Goal: Check status: Check status

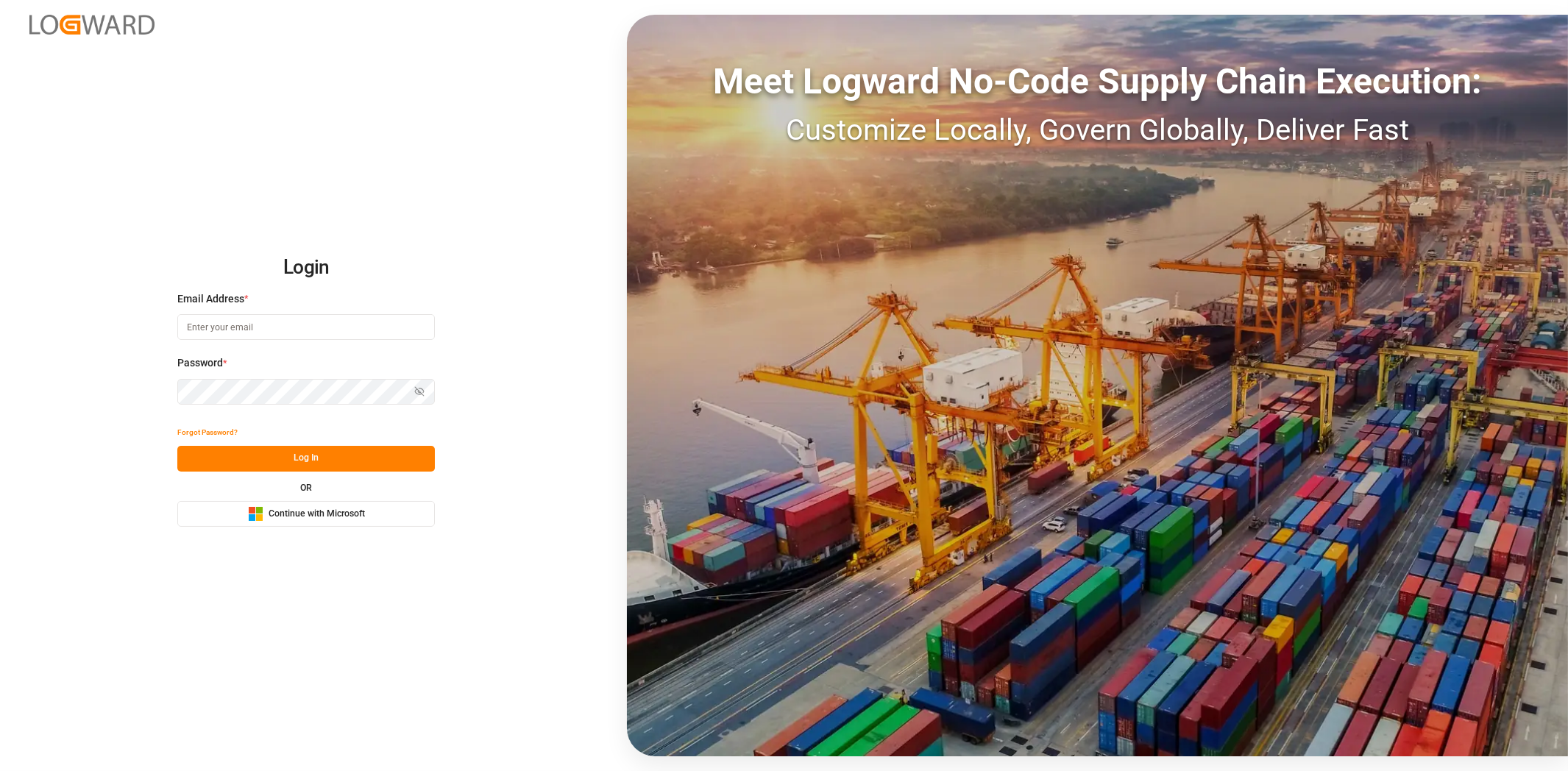
click at [280, 508] on span "Continue with Microsoft" at bounding box center [317, 514] width 96 height 13
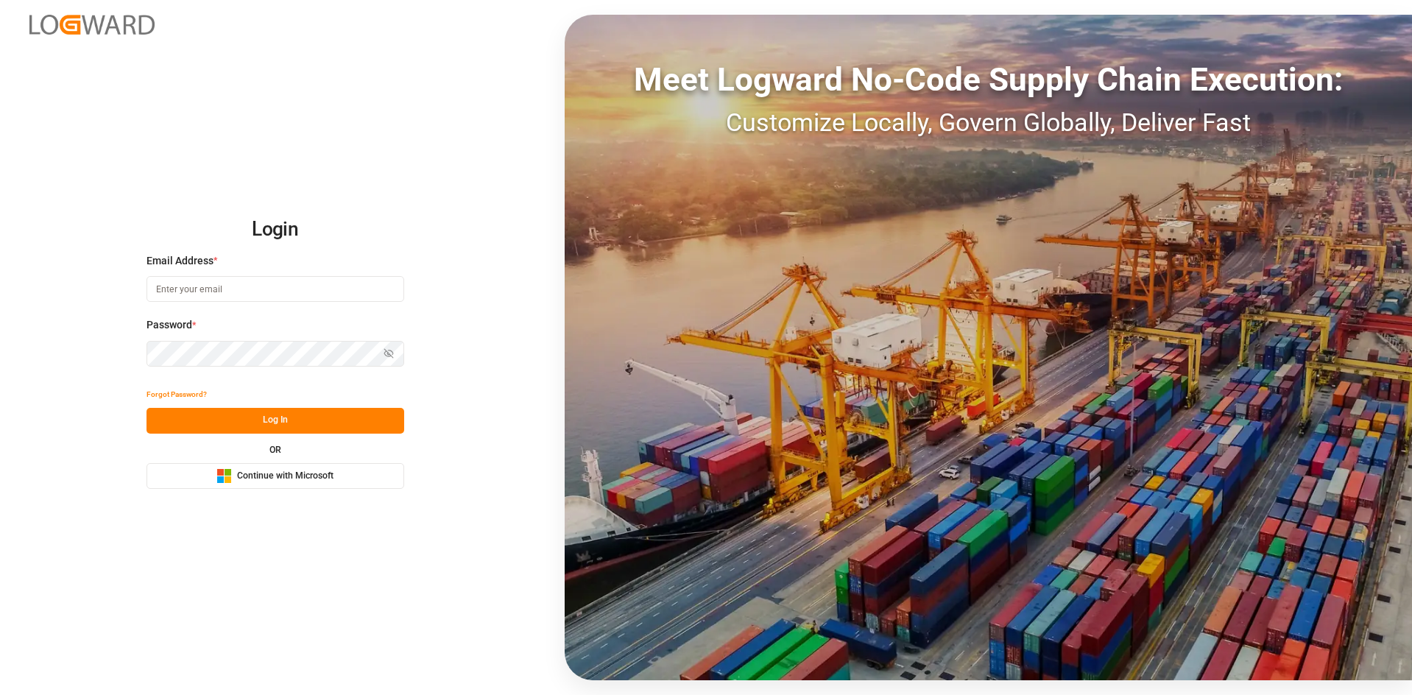
click at [306, 487] on button "Microsoft Logo Continue with Microsoft" at bounding box center [275, 476] width 258 height 26
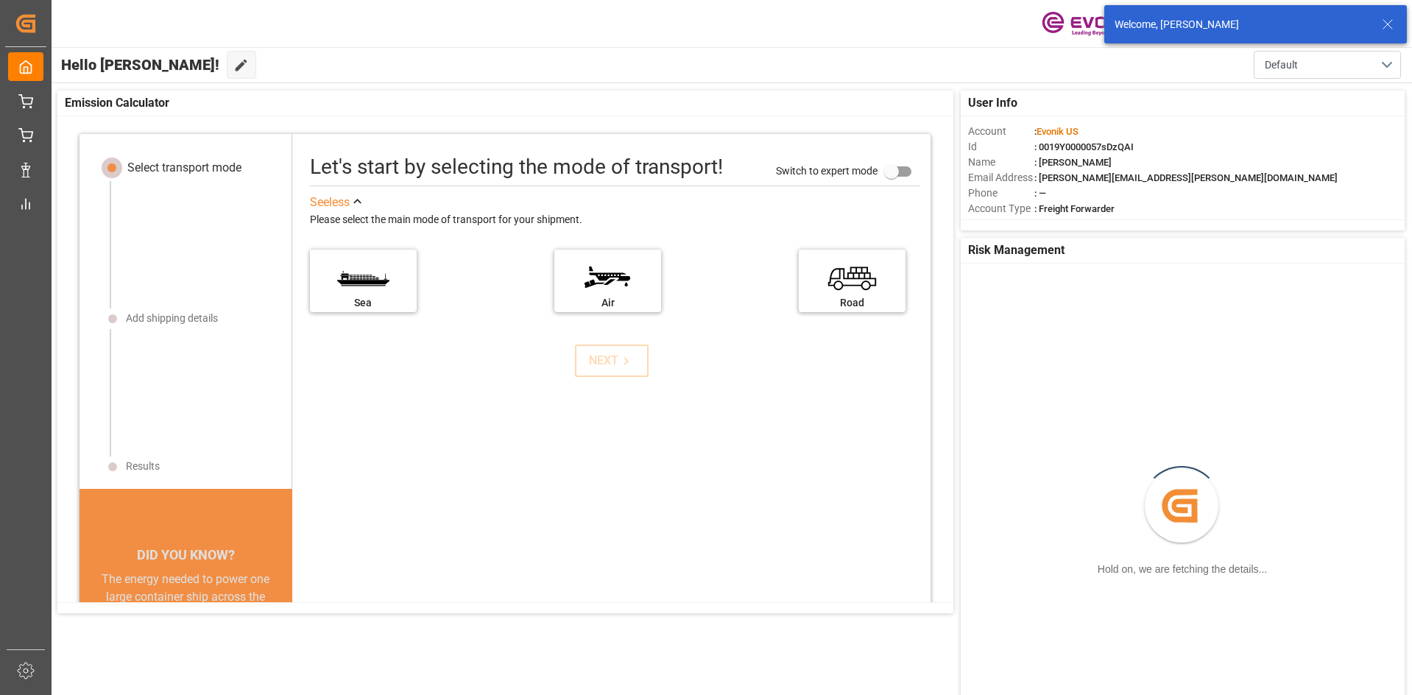
click at [1393, 27] on icon at bounding box center [1388, 24] width 18 height 18
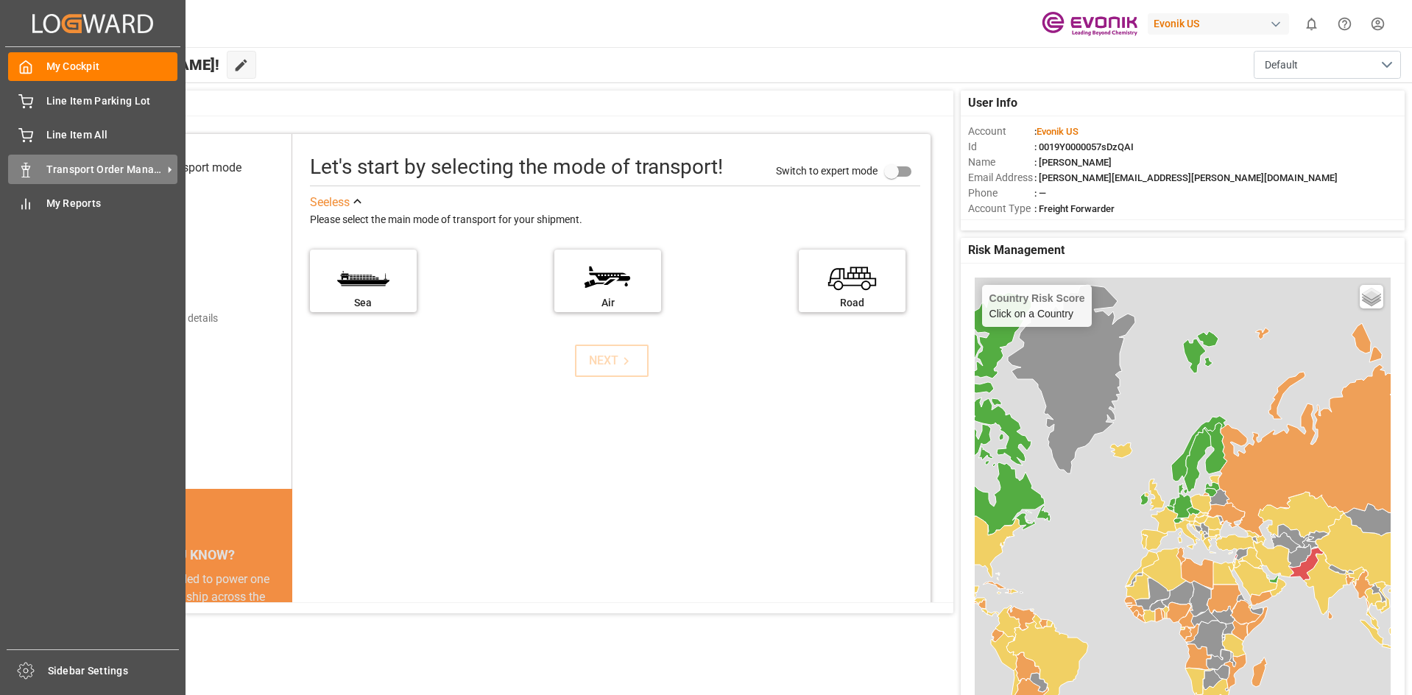
click at [153, 174] on span "Transport Order Management" at bounding box center [104, 169] width 116 height 15
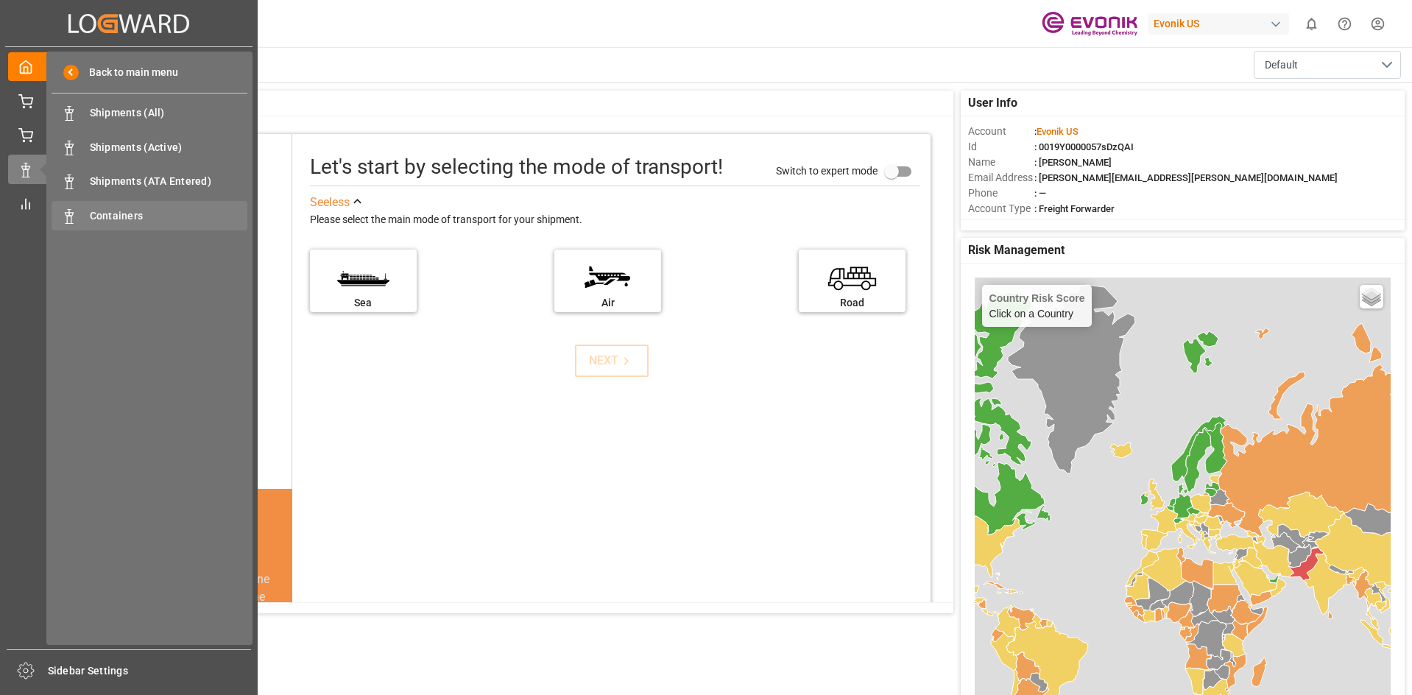
click at [157, 221] on span "Containers" at bounding box center [169, 215] width 158 height 15
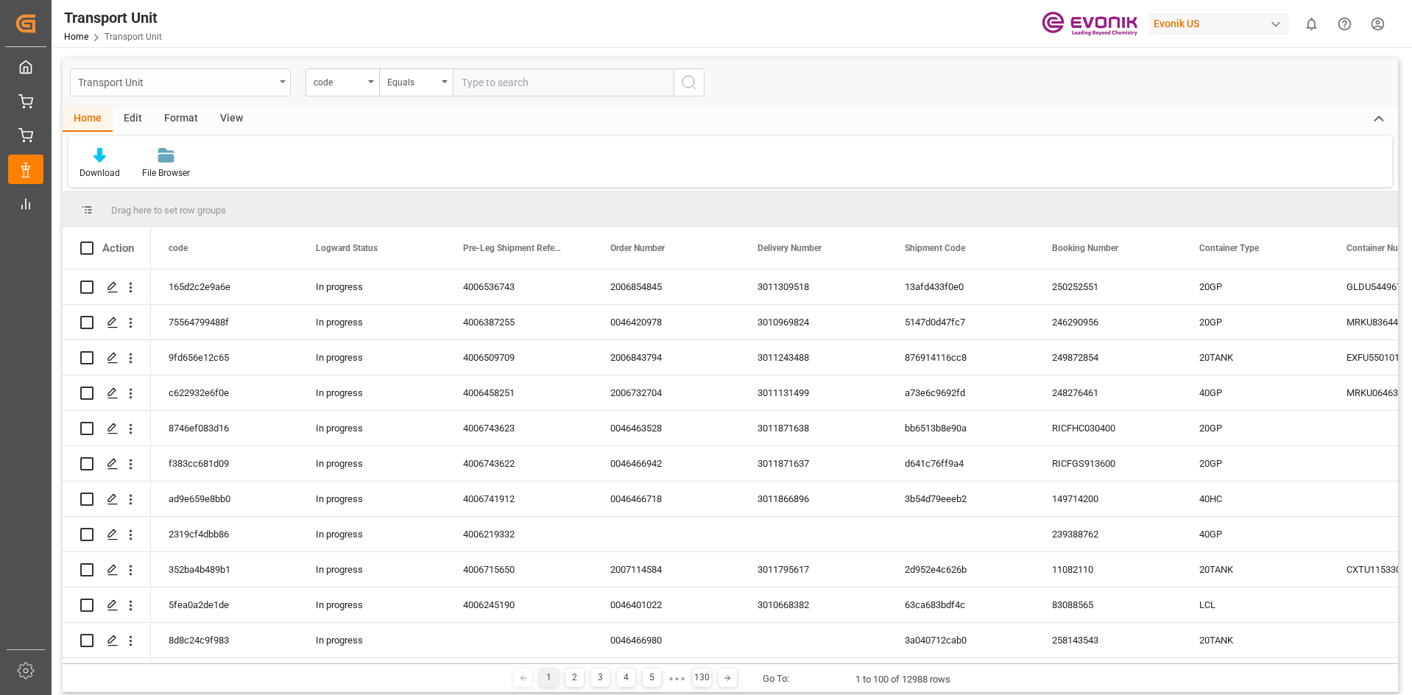
click at [286, 85] on div "Transport Unit" at bounding box center [180, 82] width 221 height 28
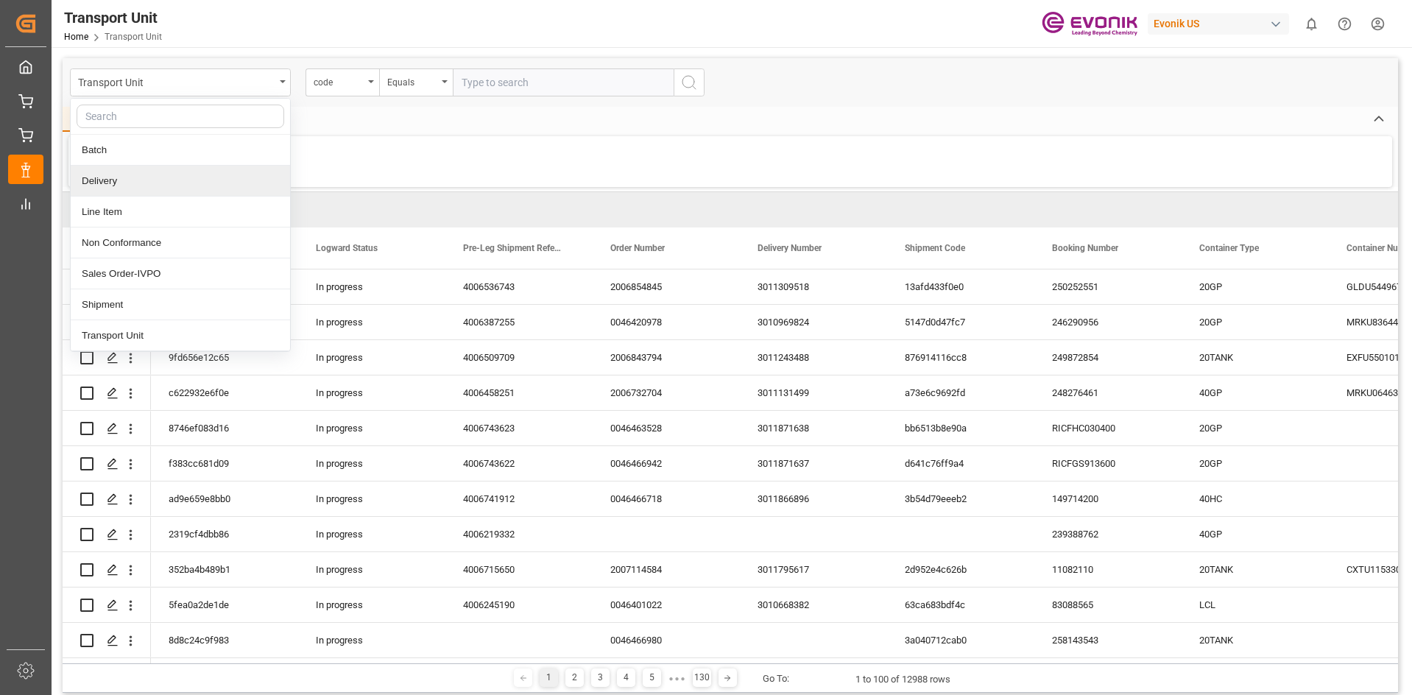
click at [339, 171] on div "Download File Browser" at bounding box center [730, 161] width 1324 height 51
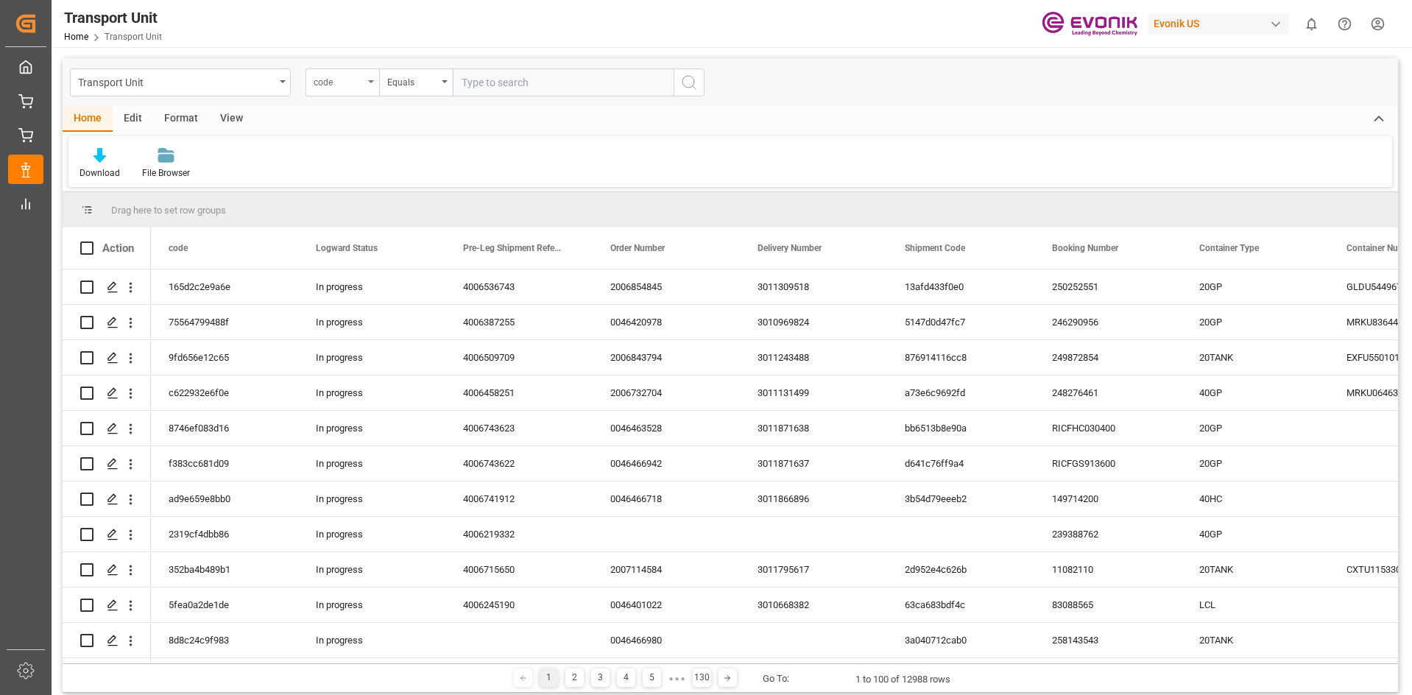
click at [373, 77] on div "code" at bounding box center [343, 82] width 74 height 28
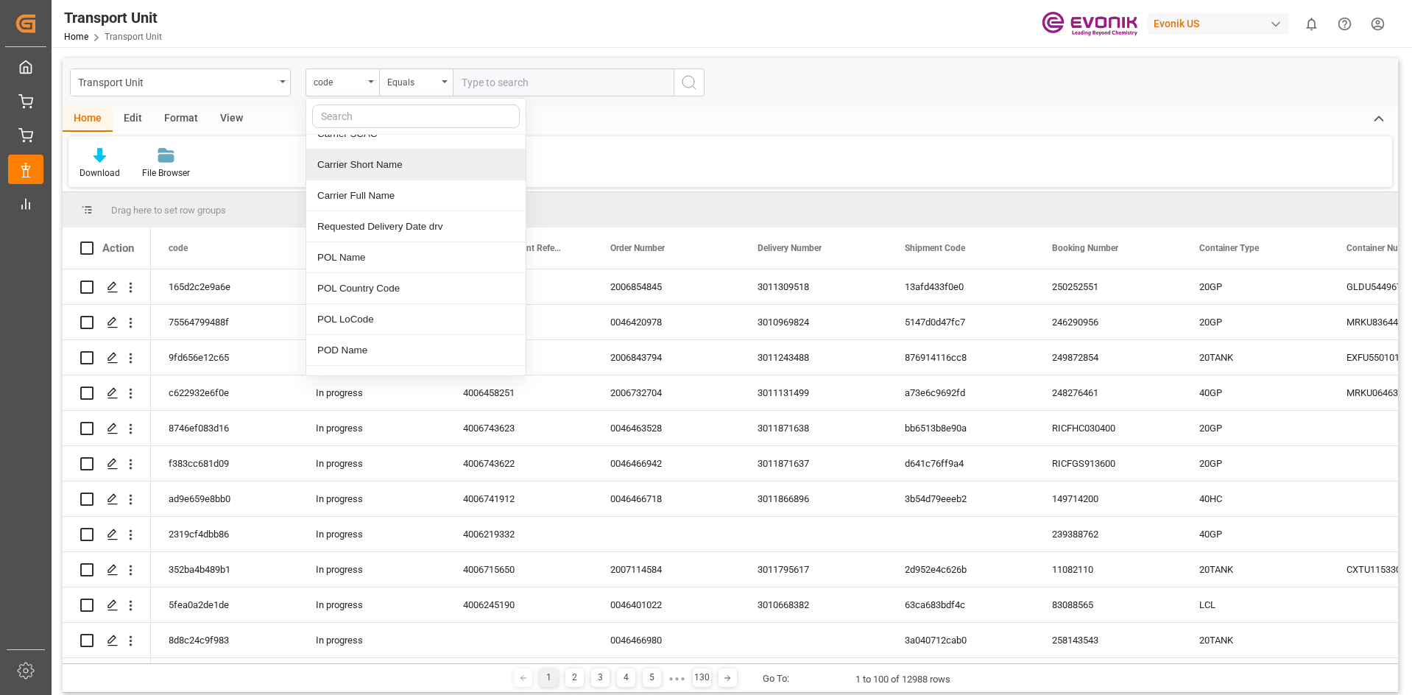
scroll to position [147, 0]
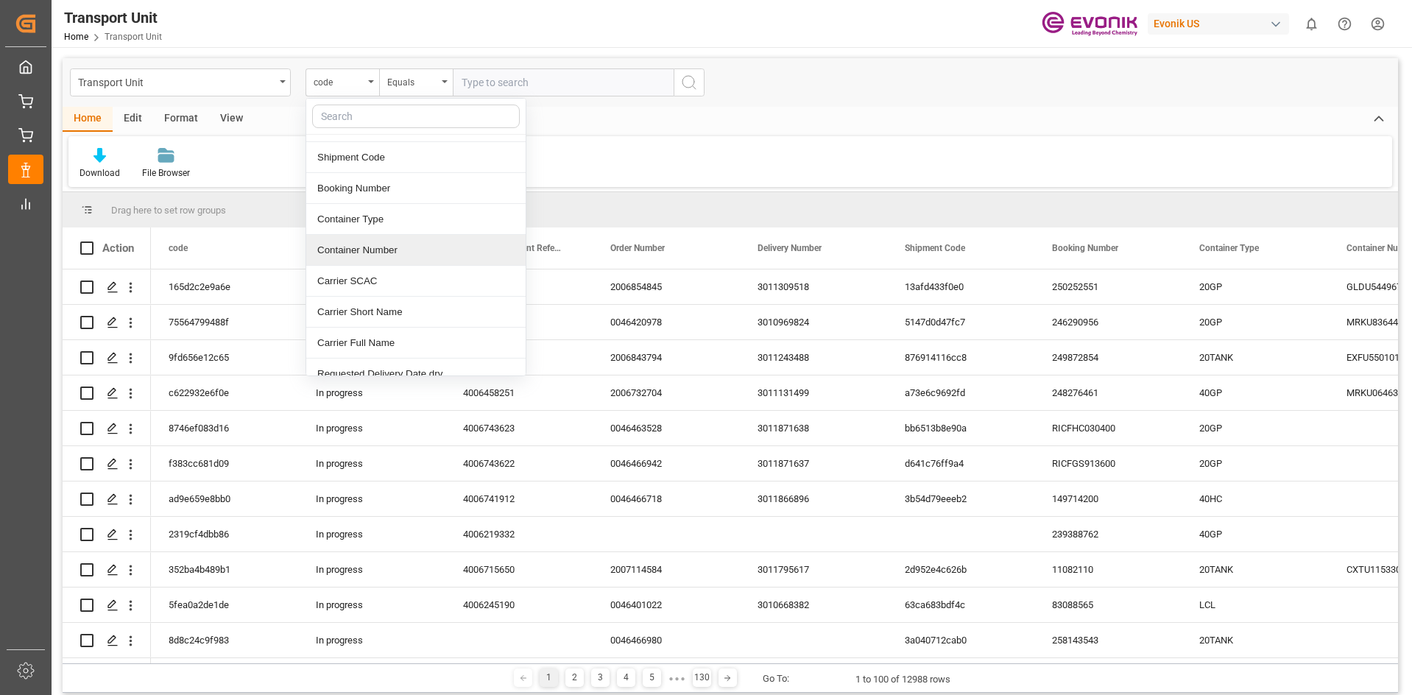
click at [362, 251] on div "Container Number" at bounding box center [415, 250] width 219 height 31
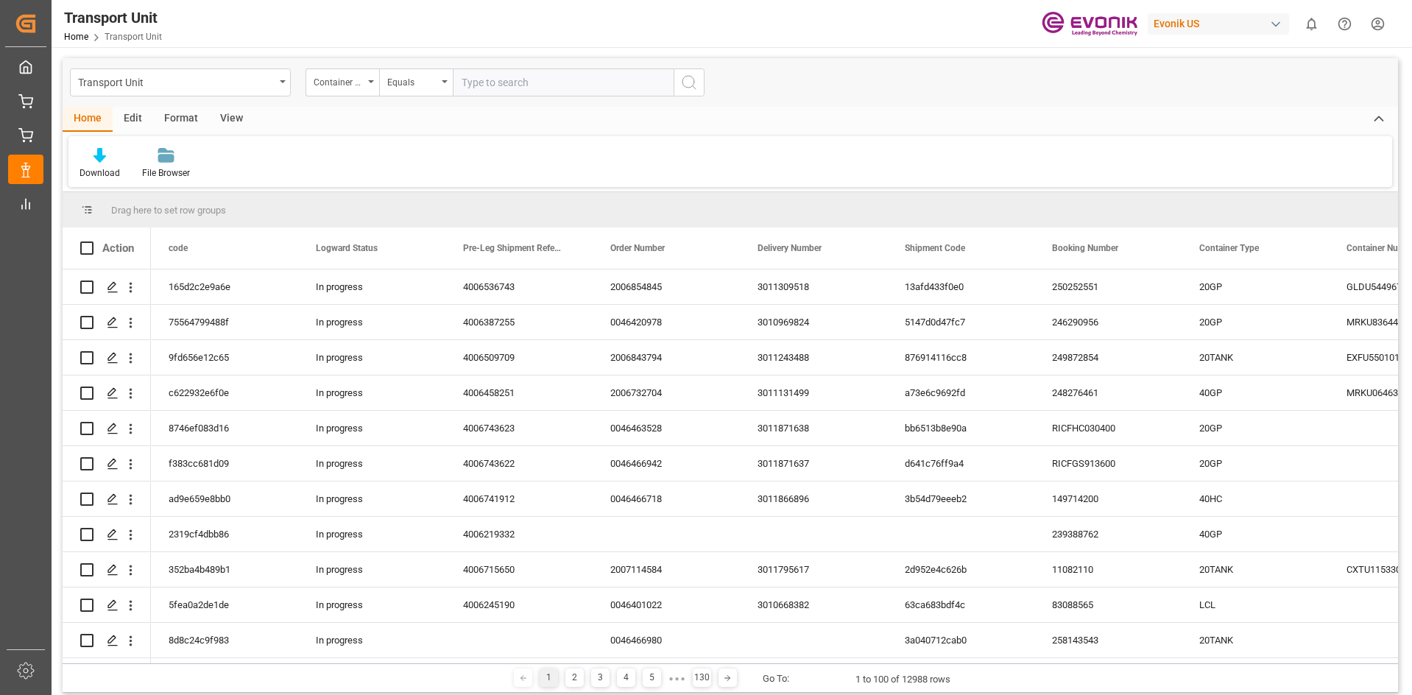
click at [532, 88] on input "text" at bounding box center [563, 82] width 221 height 28
paste input "CAIU"
paste input "4462713"
type input "CAIU4462713"
click at [544, 80] on input "CAIU4462713" at bounding box center [563, 82] width 221 height 28
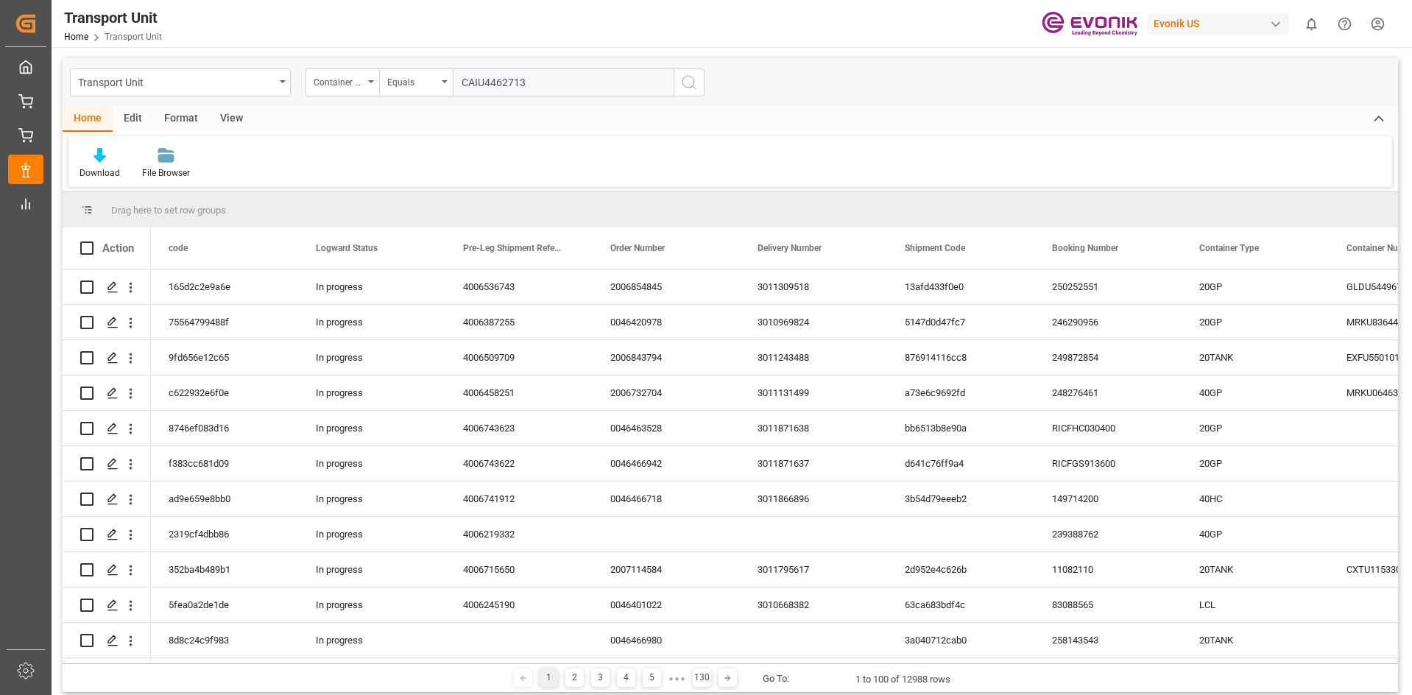
click at [544, 80] on input "CAIU4462713" at bounding box center [563, 82] width 221 height 28
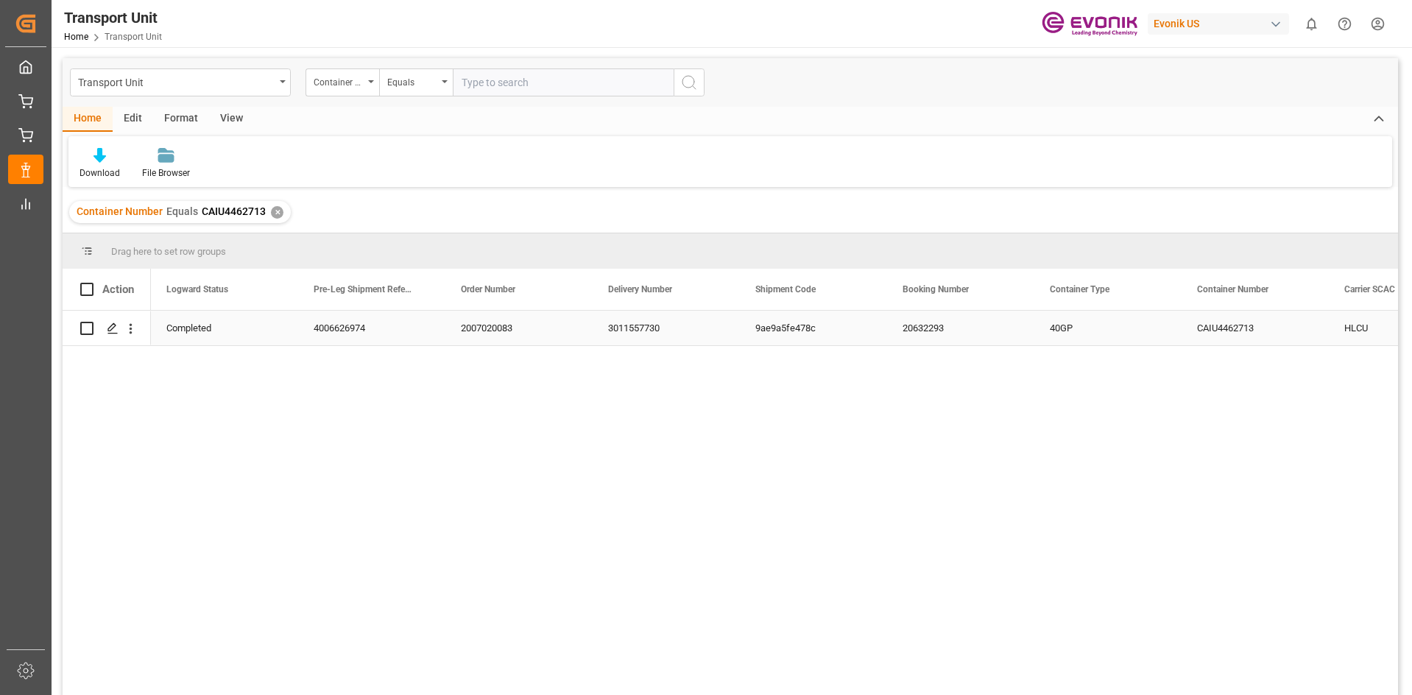
click at [628, 319] on div "3011557730" at bounding box center [663, 328] width 147 height 35
click at [402, 395] on div "2007020083 3011557730 9ae9a5fe478c 20632293 40GP CAIU4462713 HLCU Hapag [PERSON…" at bounding box center [774, 508] width 1247 height 394
